Goal: Task Accomplishment & Management: Manage account settings

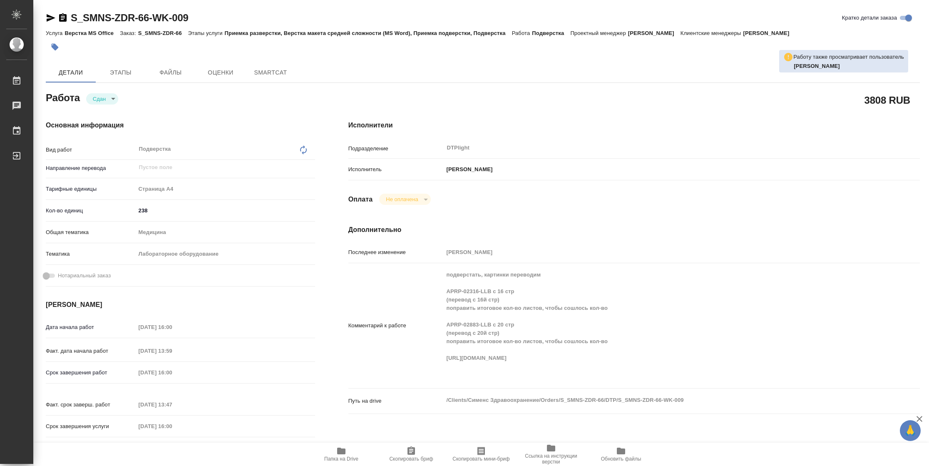
type textarea "x"
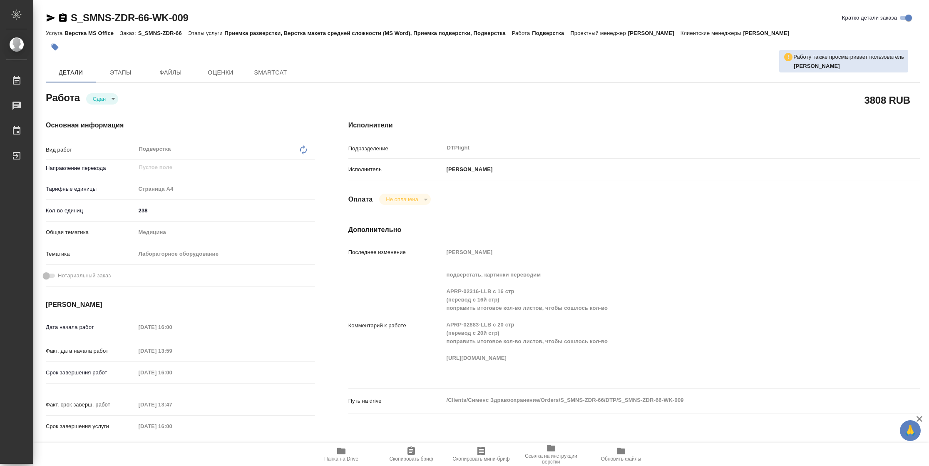
type textarea "x"
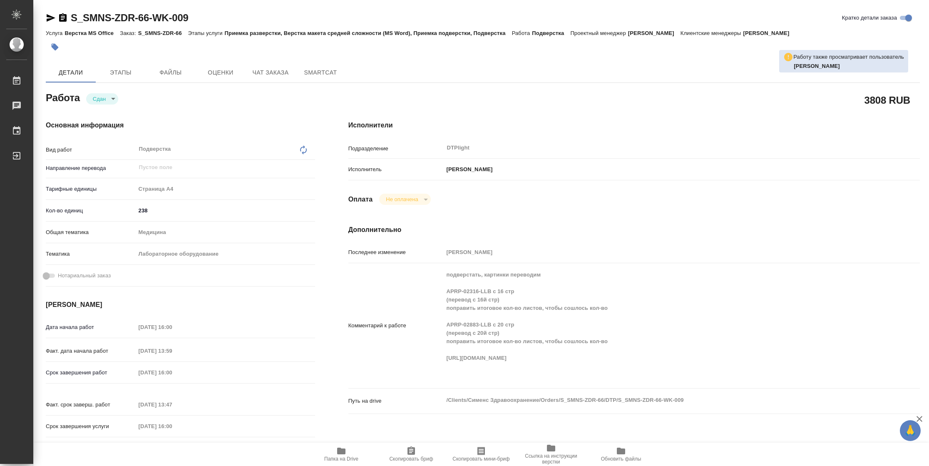
type textarea "x"
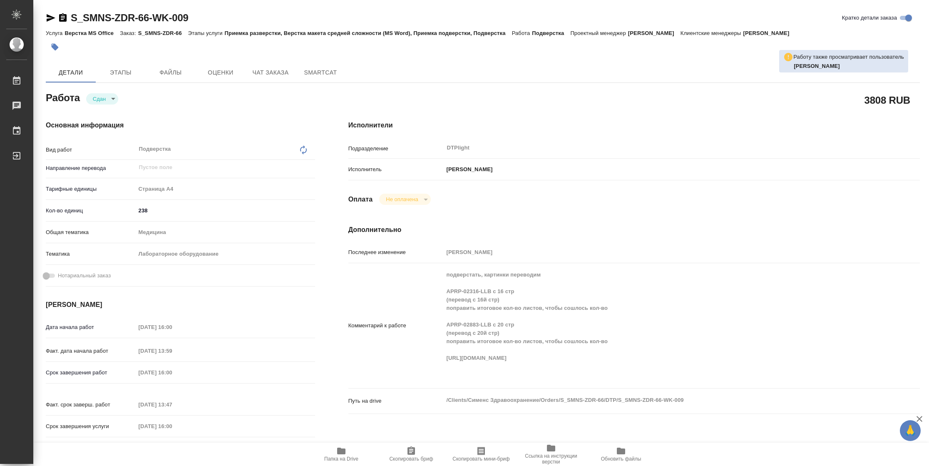
type textarea "x"
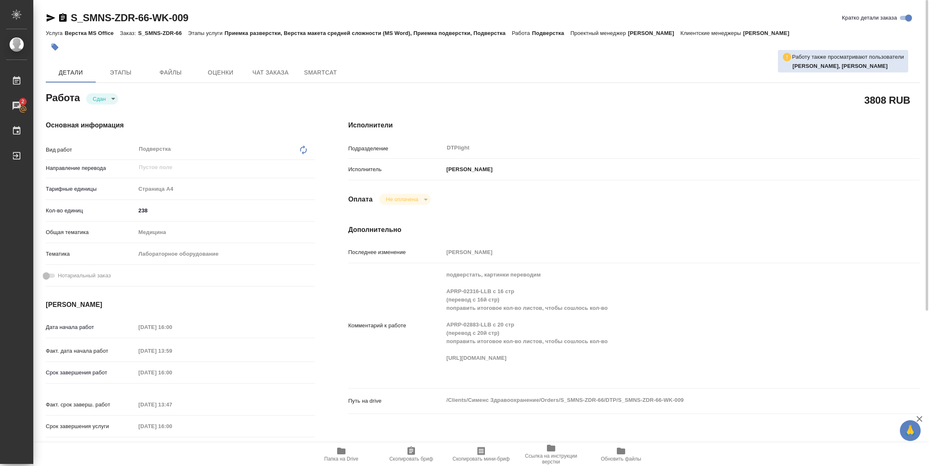
click at [442, 340] on div "Комментарий к работе подверстать, картинки переводим APRP-02316-LLB с 16 стр (п…" at bounding box center [633, 325] width 571 height 118
click at [435, 360] on div "Комментарий к работе подверстать, картинки переводим APRP-02316-LLB с 16 стр (п…" at bounding box center [633, 325] width 571 height 118
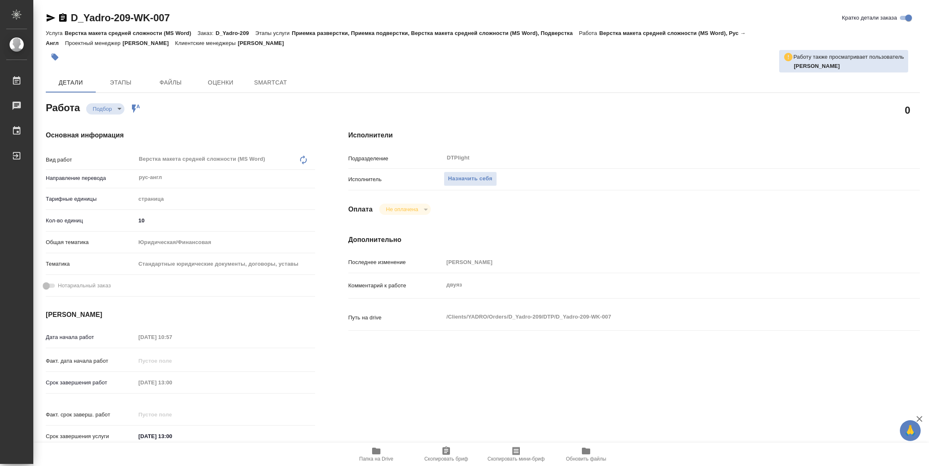
type textarea "x"
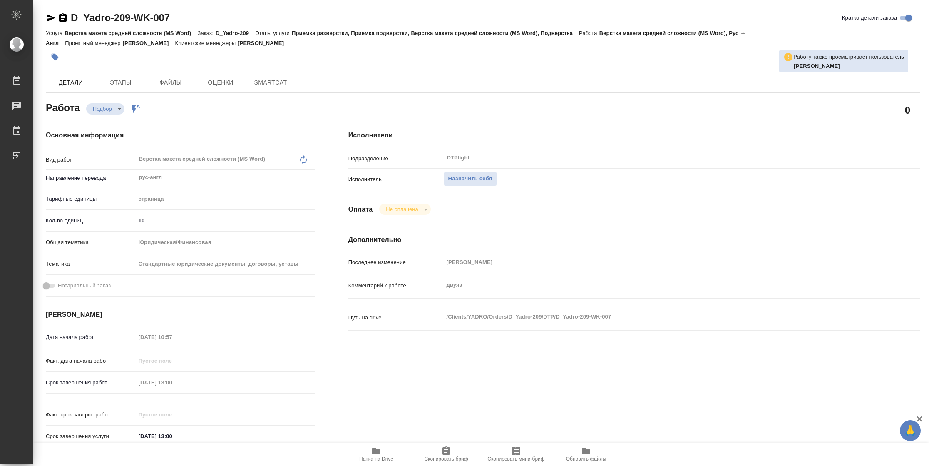
type textarea "x"
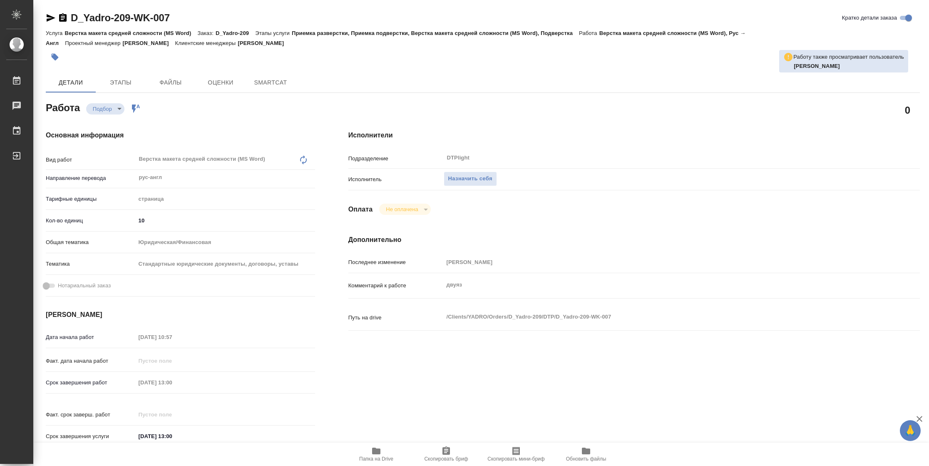
type textarea "x"
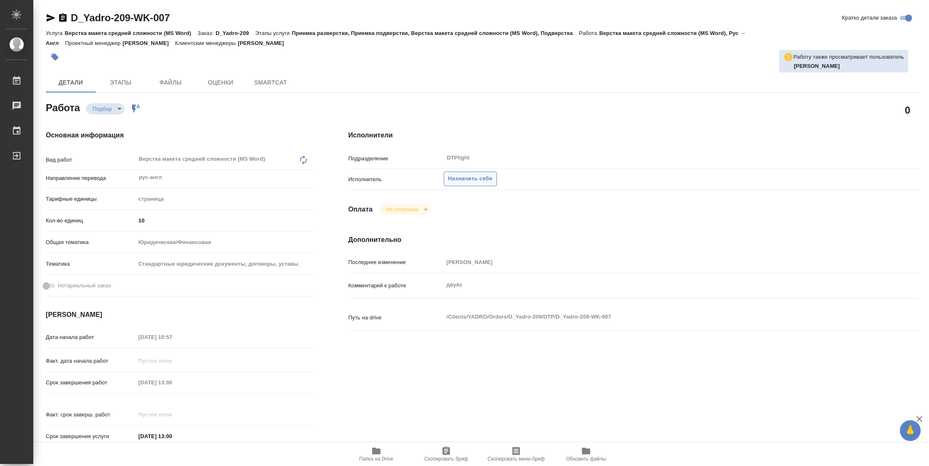
type textarea "x"
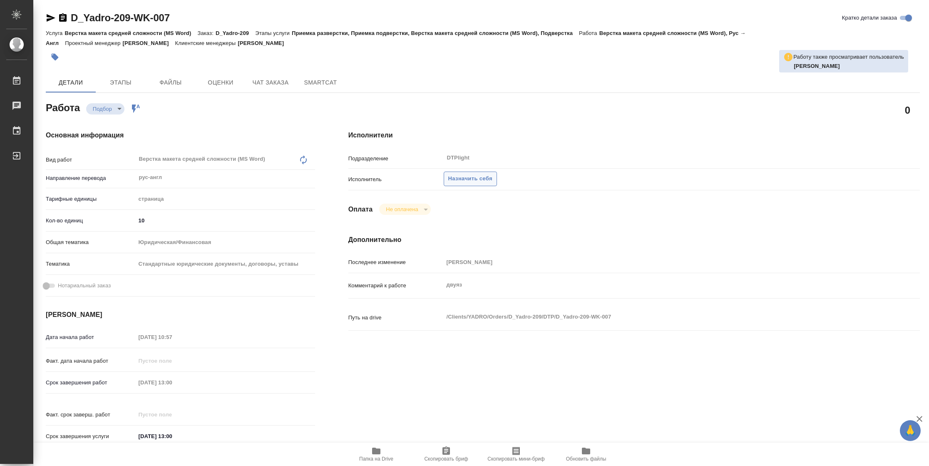
click at [480, 182] on span "Назначить себя" at bounding box center [470, 179] width 44 height 10
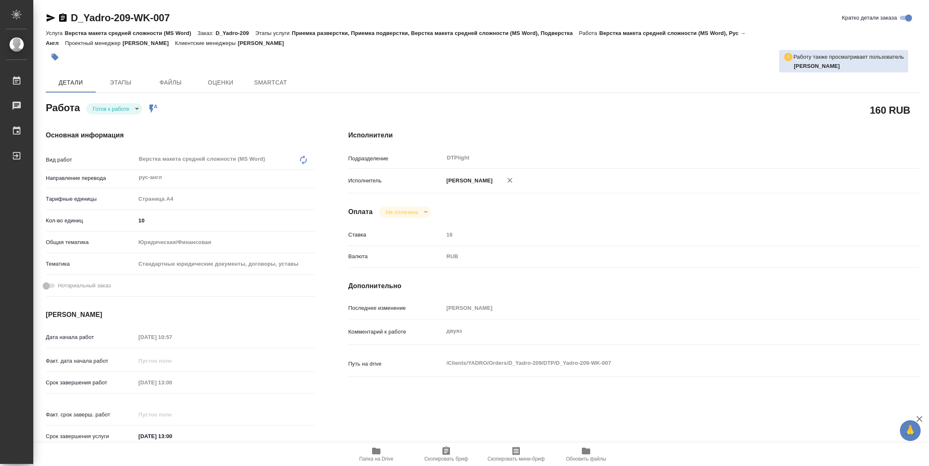
type textarea "x"
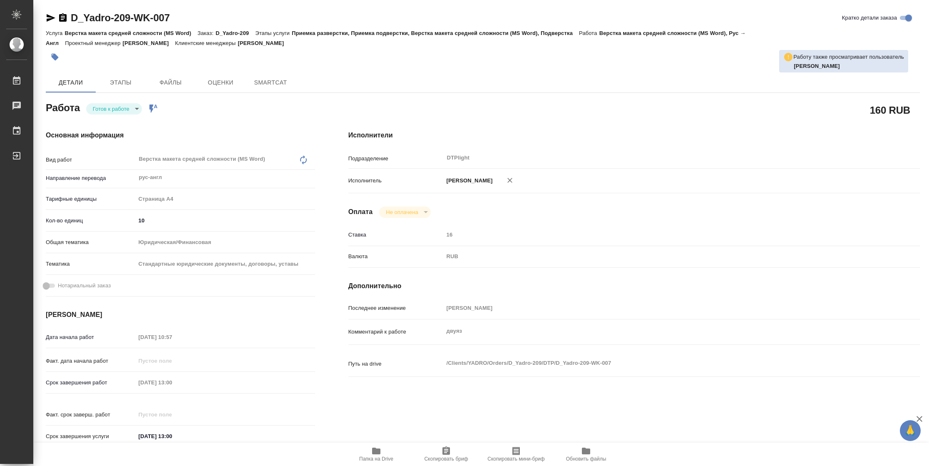
type textarea "x"
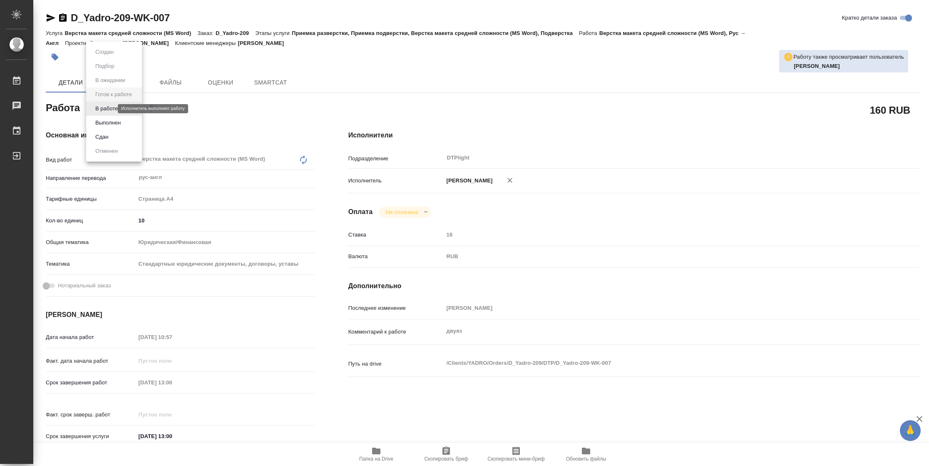
click at [111, 107] on body "🙏 .cls-1 fill:#fff; AWATERA Vasilyeva Natalia Работы Чаты График Выйти D_Yadro-…" at bounding box center [464, 233] width 929 height 466
type textarea "x"
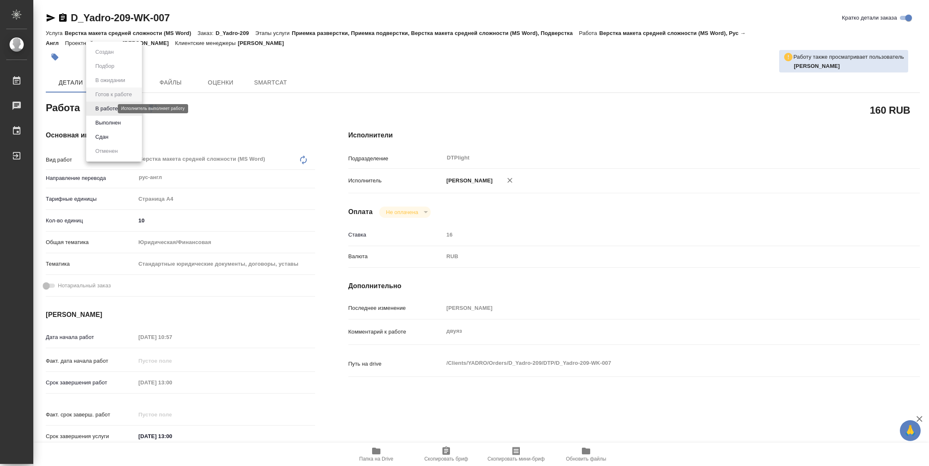
type textarea "x"
click at [111, 107] on button "В работе" at bounding box center [106, 108] width 27 height 9
type textarea "x"
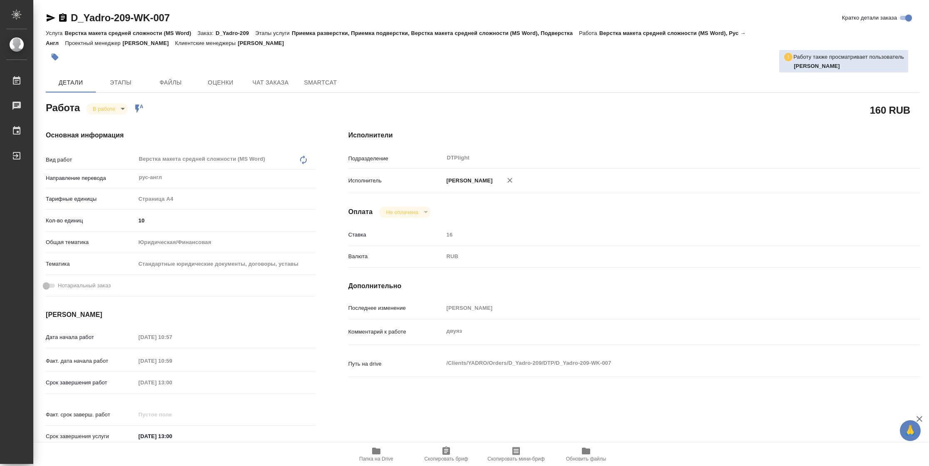
type textarea "x"
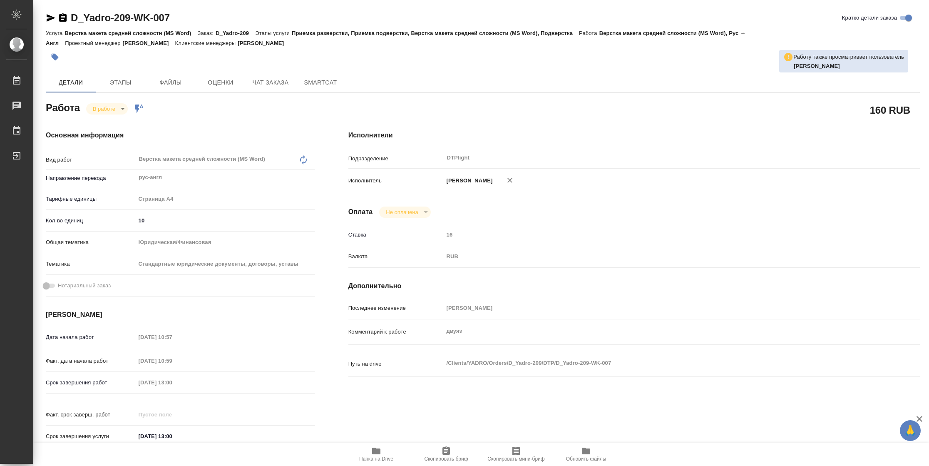
type textarea "x"
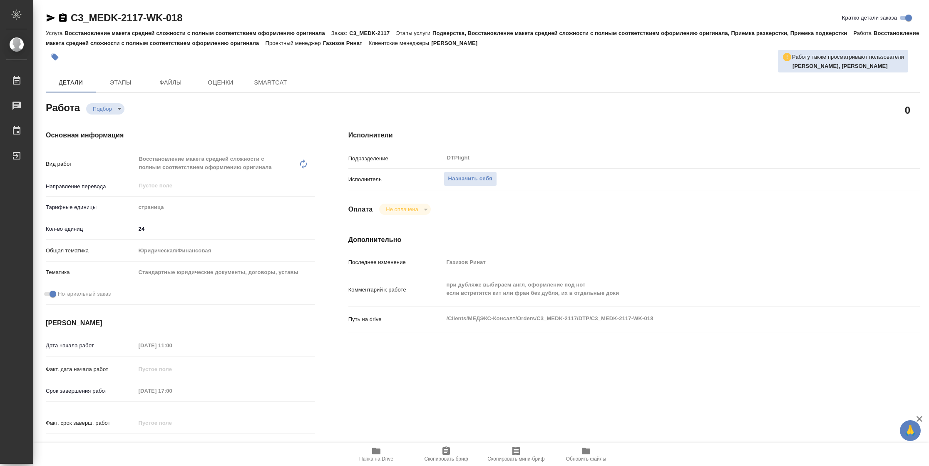
type textarea "x"
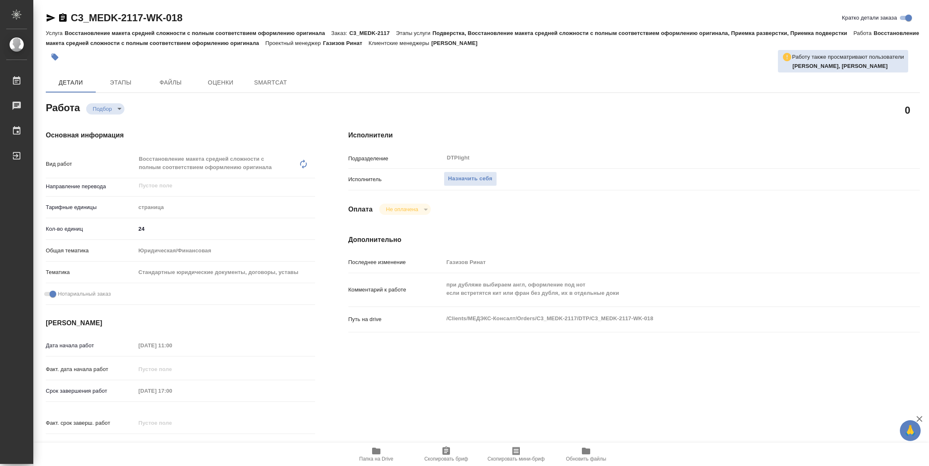
type textarea "x"
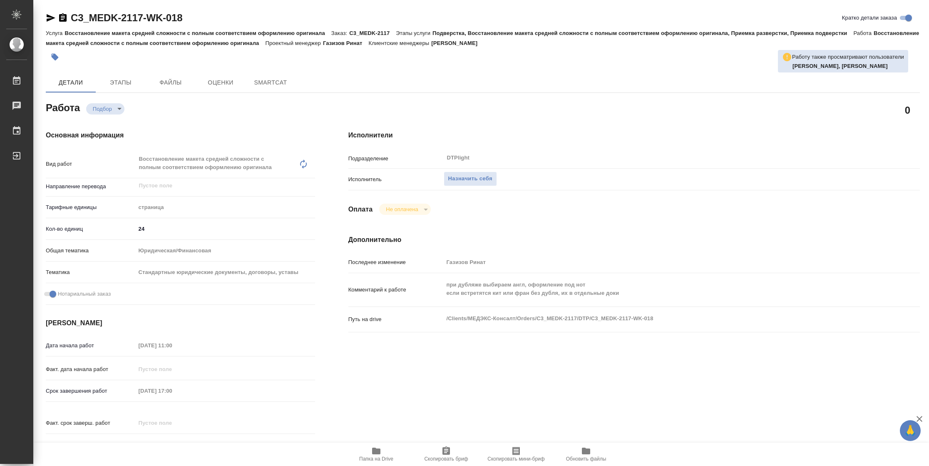
type textarea "x"
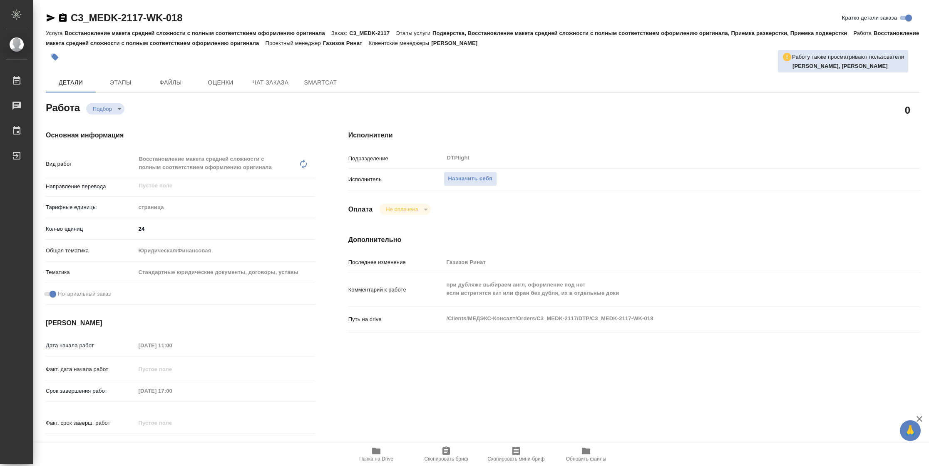
click at [382, 457] on span "Папка на Drive" at bounding box center [376, 459] width 34 height 6
type textarea "x"
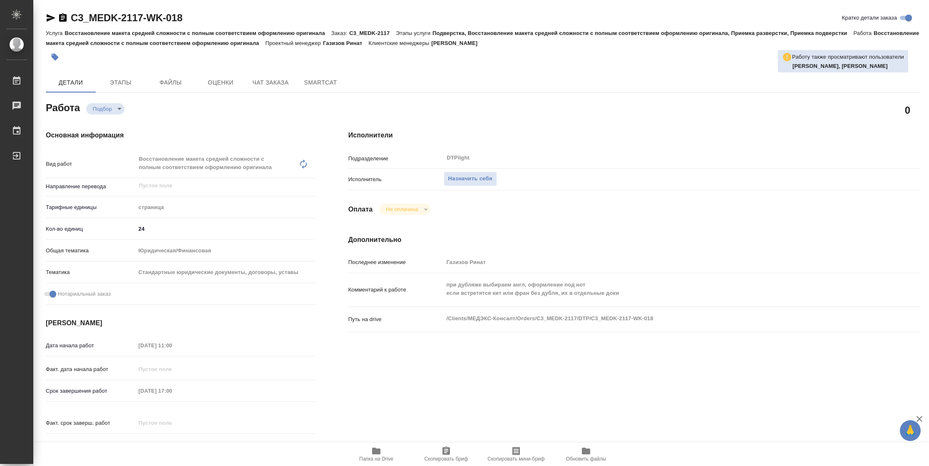
type textarea "x"
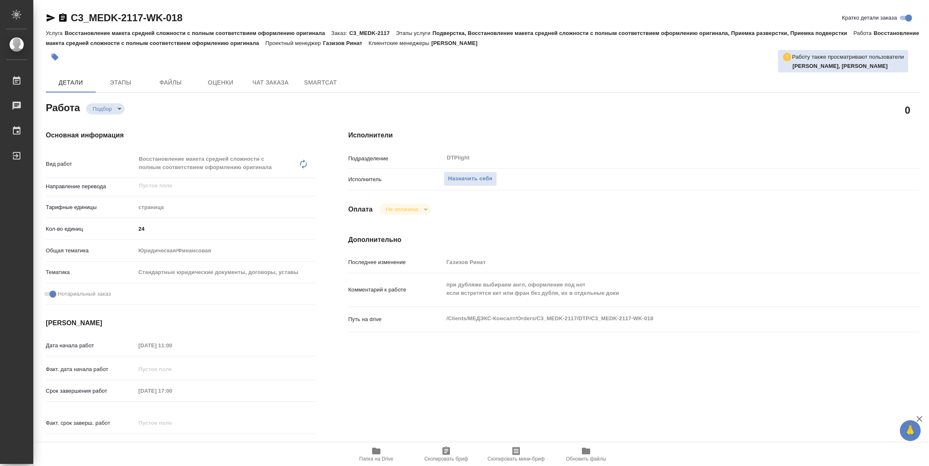
type textarea "x"
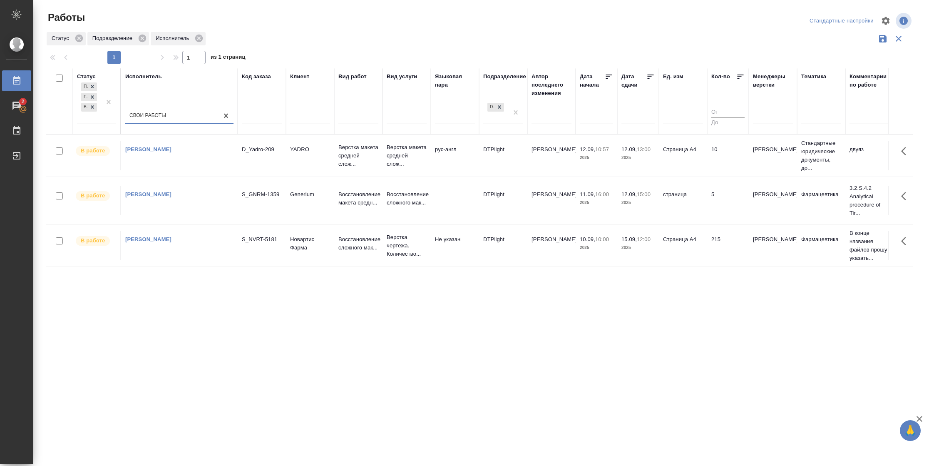
click at [650, 77] on icon at bounding box center [650, 76] width 8 height 8
click at [700, 173] on tr "В работе [PERSON_NAME]-209 YADRO Верстка макета средней слож... Верстка макета …" at bounding box center [876, 155] width 1660 height 42
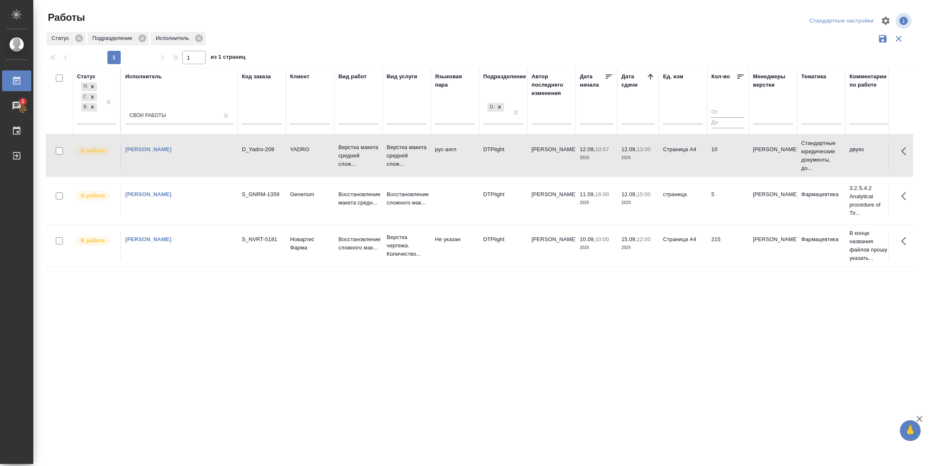
click at [700, 173] on tr "В работе [PERSON_NAME]-209 YADRO Верстка макета средней слож... Верстка макета …" at bounding box center [876, 155] width 1660 height 42
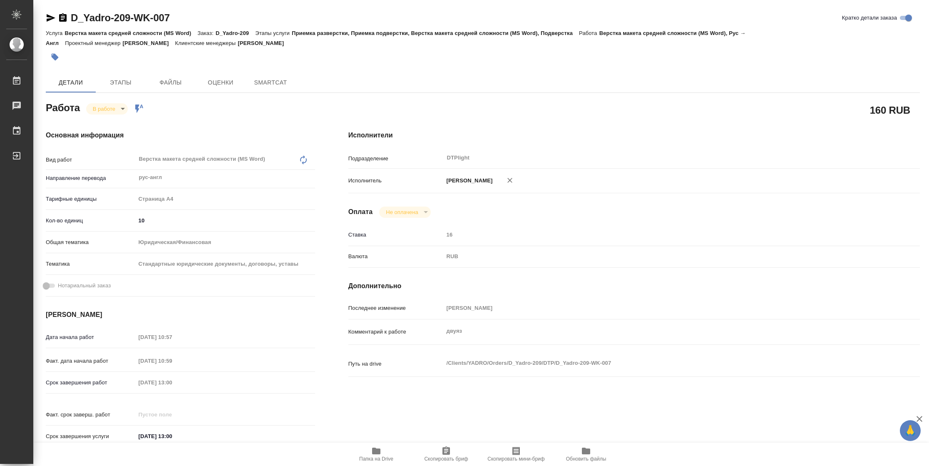
type textarea "x"
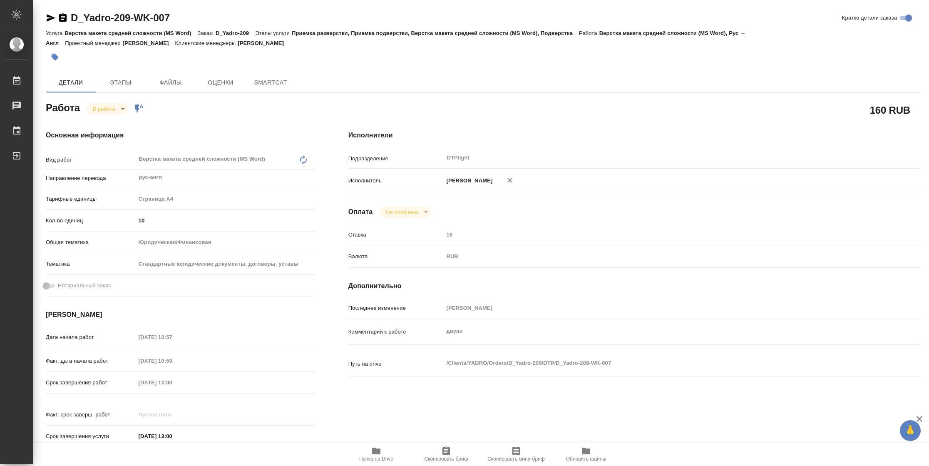
type textarea "x"
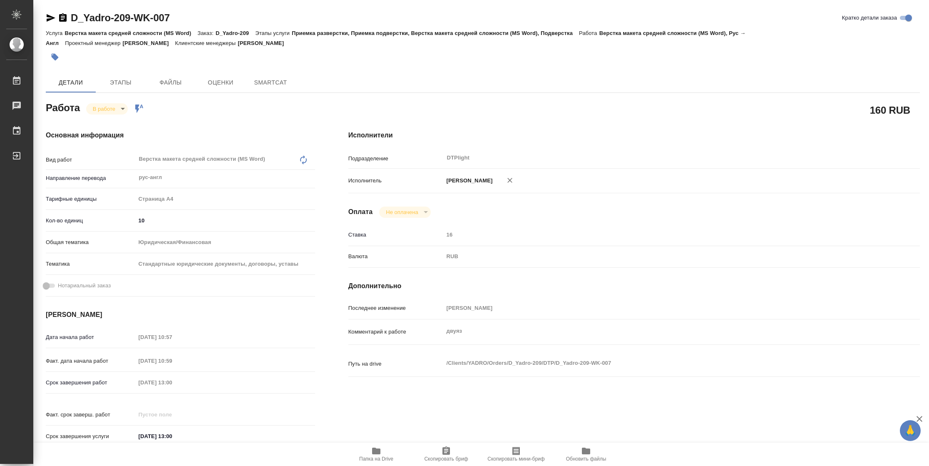
type textarea "x"
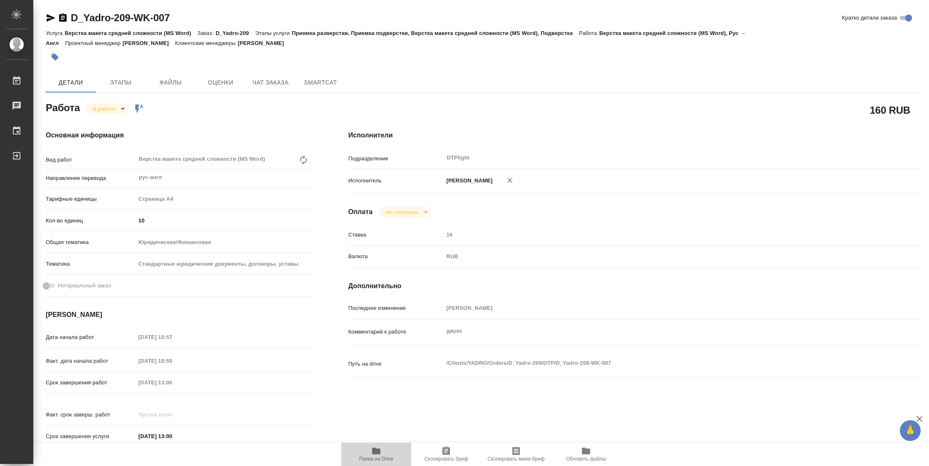
click at [367, 456] on span "Папка на Drive" at bounding box center [376, 459] width 34 height 6
type textarea "x"
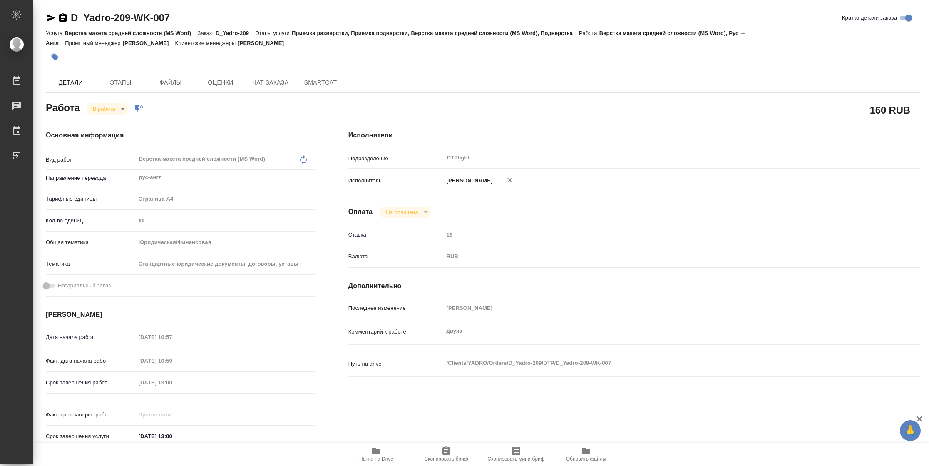
type textarea "x"
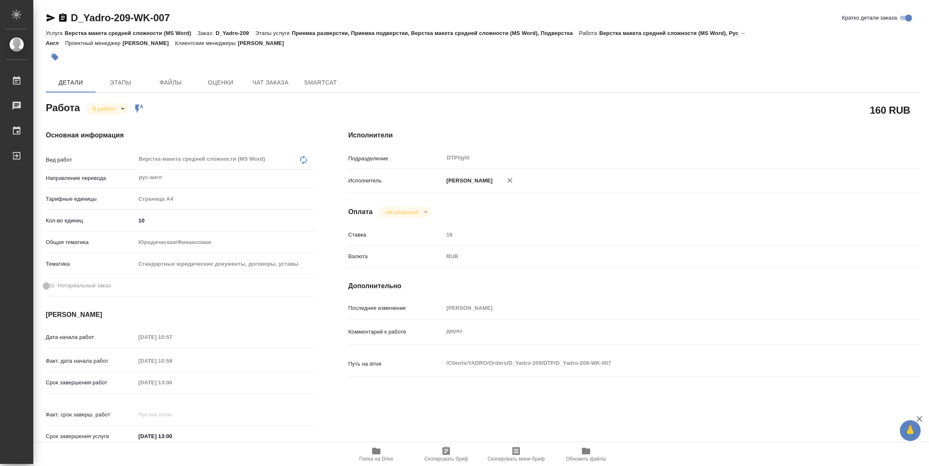
type textarea "x"
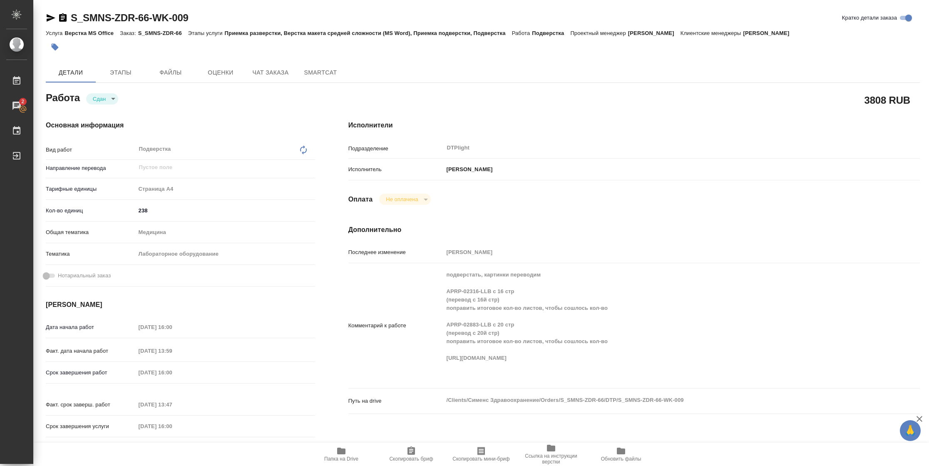
click at [347, 454] on span "Папка на Drive" at bounding box center [341, 454] width 60 height 16
